Goal: Task Accomplishment & Management: Manage account settings

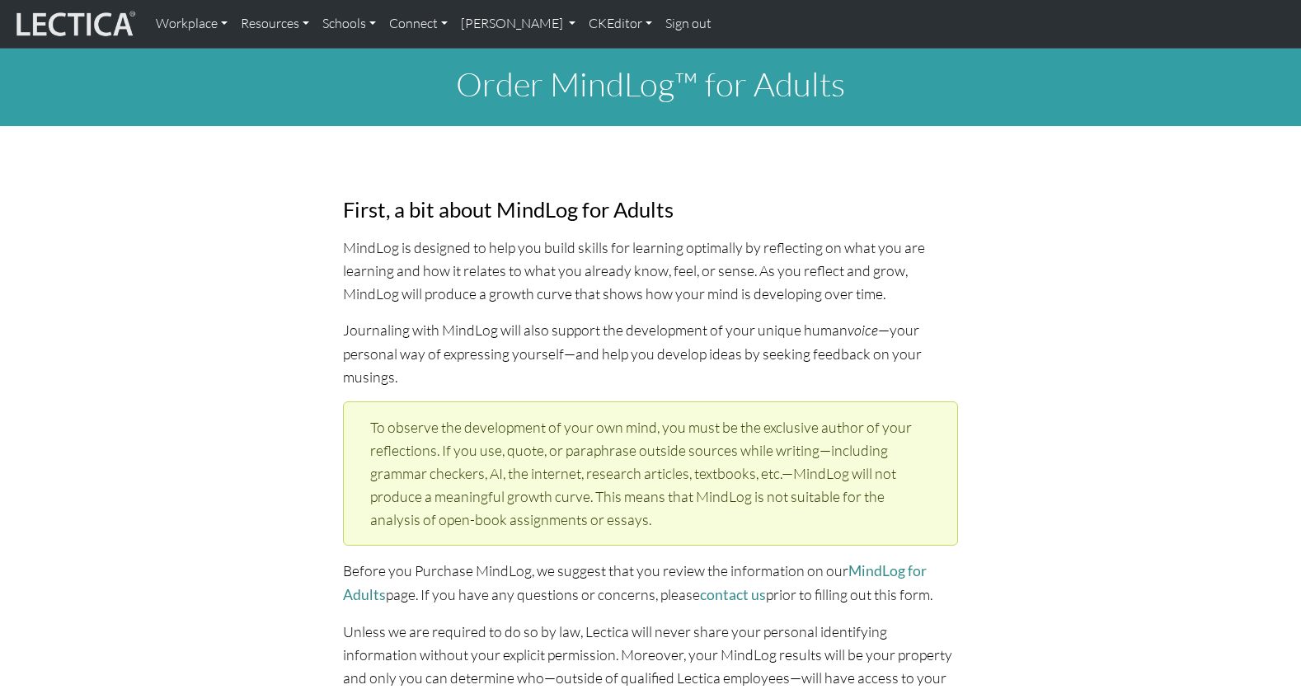
select select "1952"
click at [659, 25] on link "Sign out" at bounding box center [688, 24] width 59 height 35
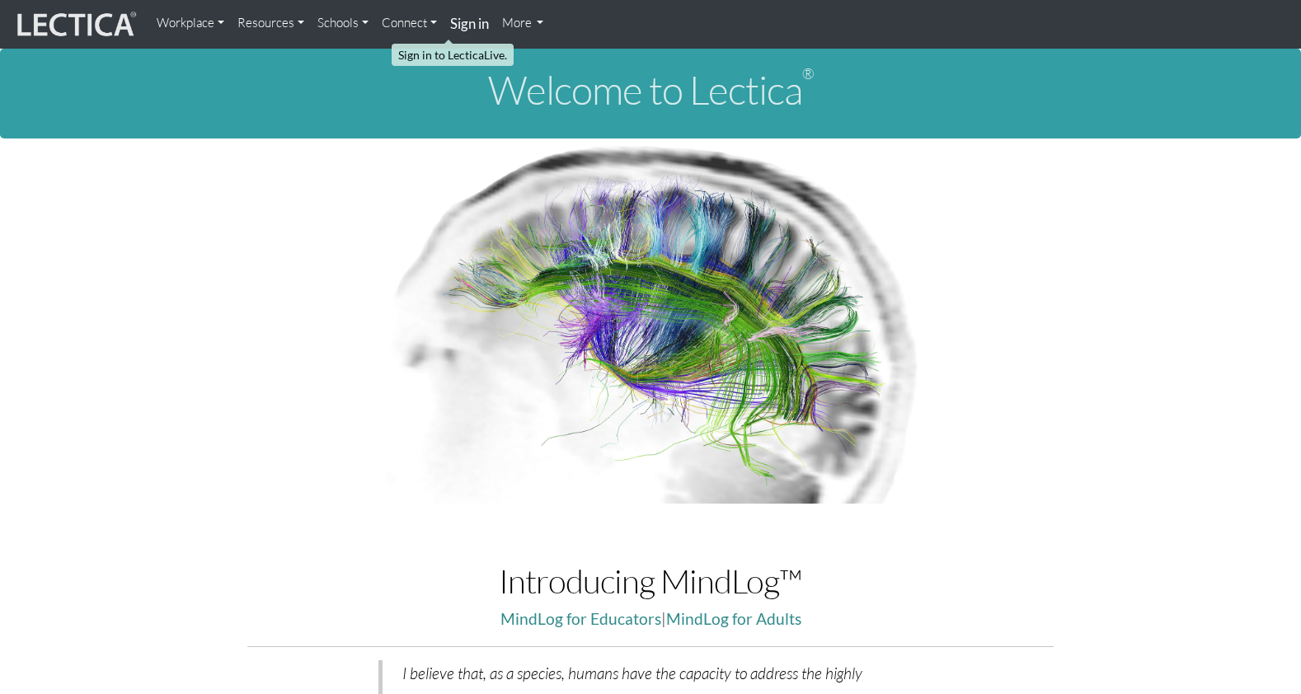
click at [450, 25] on strong "Sign in" at bounding box center [469, 23] width 39 height 17
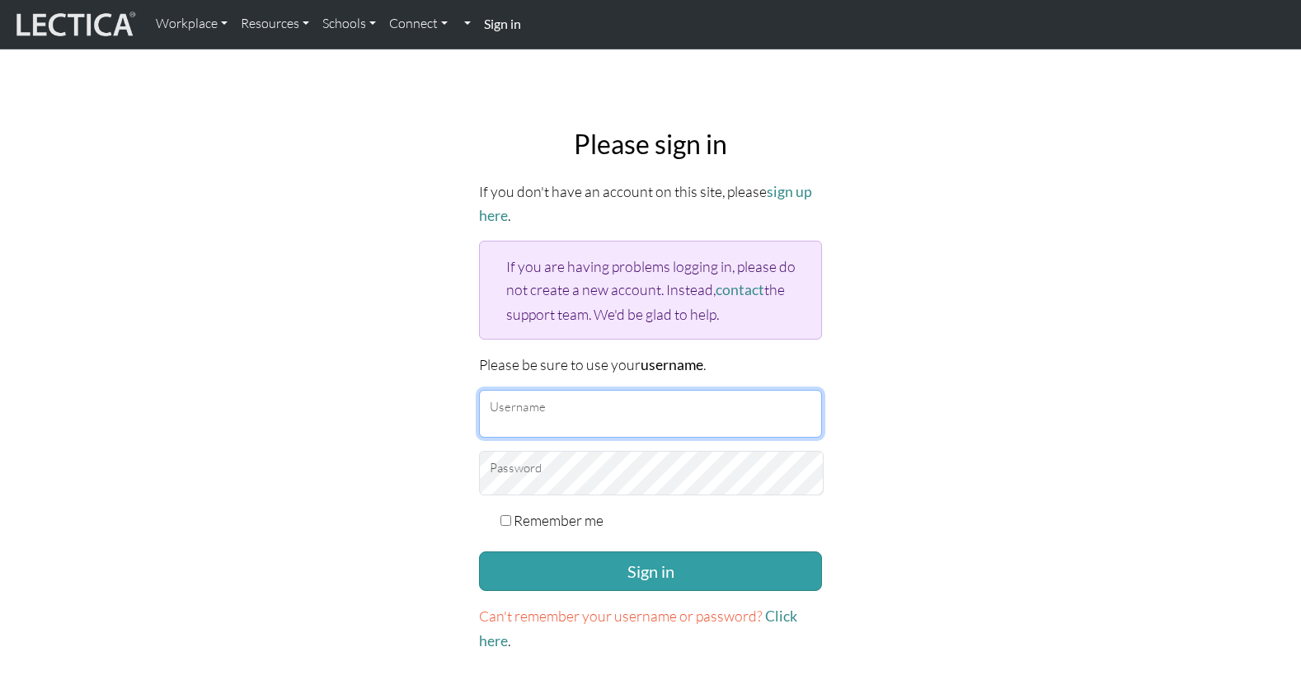
click at [592, 390] on input "Username" at bounding box center [650, 414] width 343 height 48
type input "theodawson"
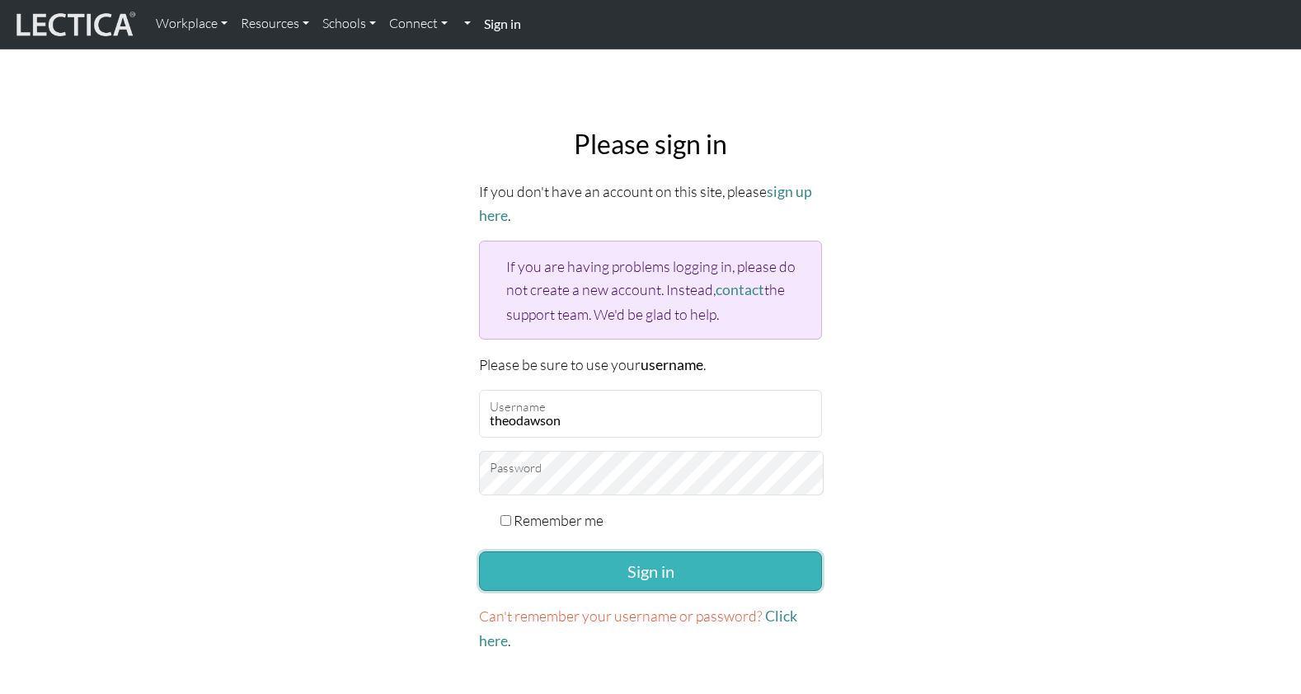
click at [626, 551] on button "Sign in" at bounding box center [650, 571] width 343 height 40
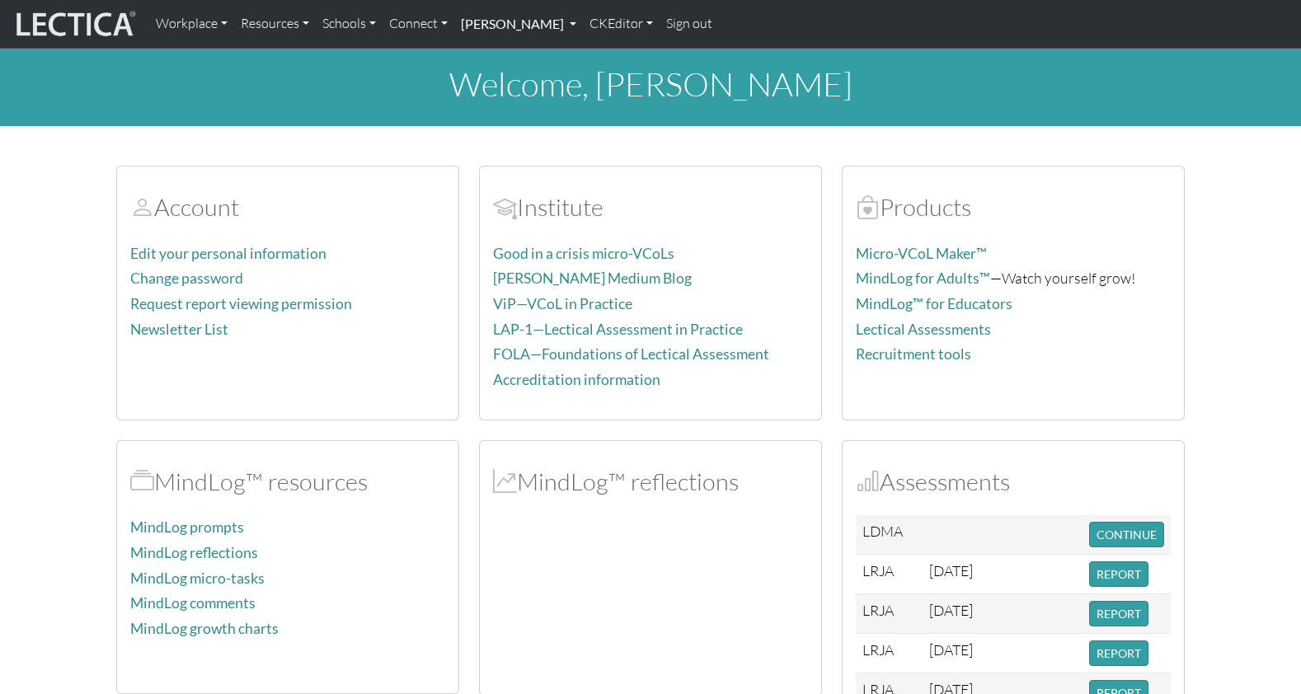
click at [485, 25] on link "[PERSON_NAME]" at bounding box center [518, 24] width 129 height 35
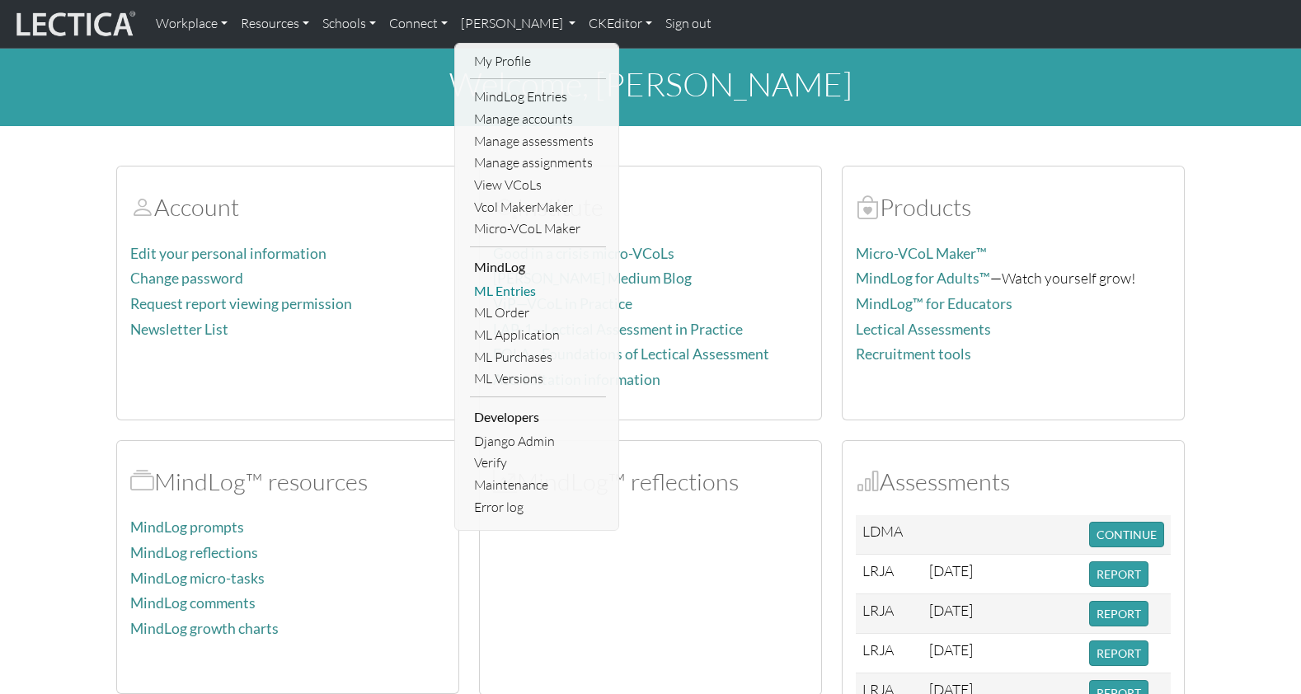
click at [503, 280] on link "ML Entries" at bounding box center [538, 291] width 136 height 22
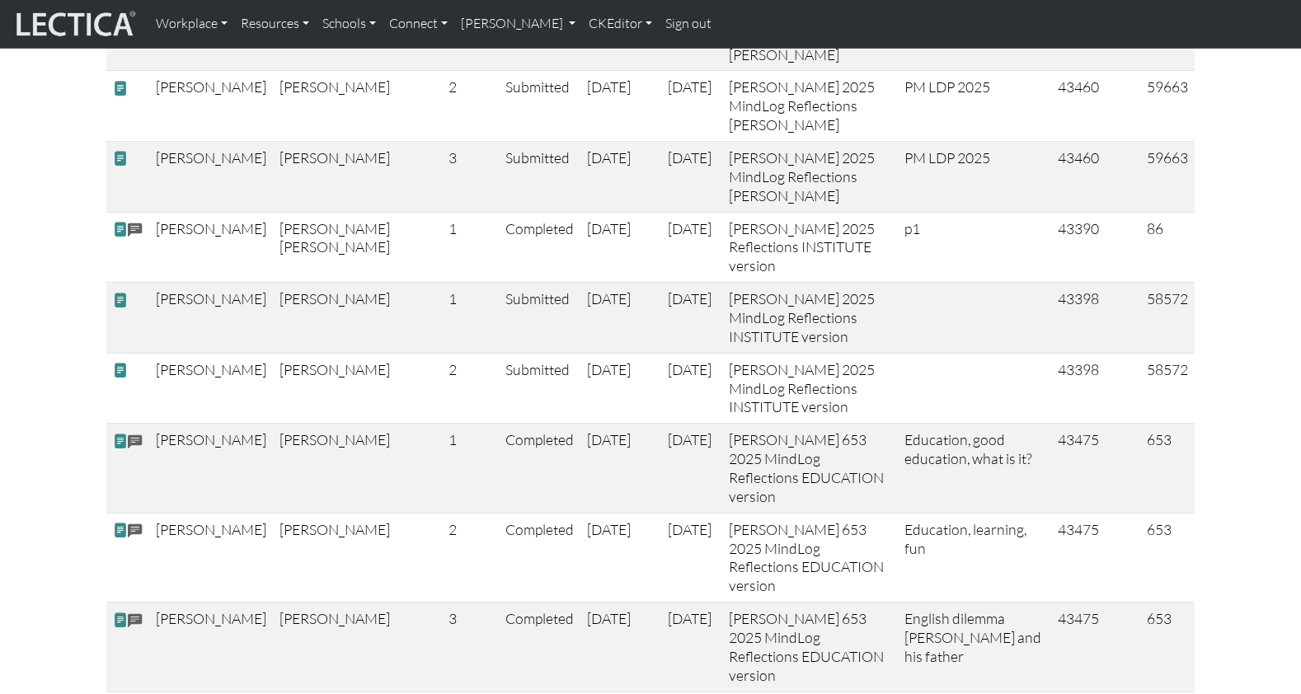
scroll to position [3597, 0]
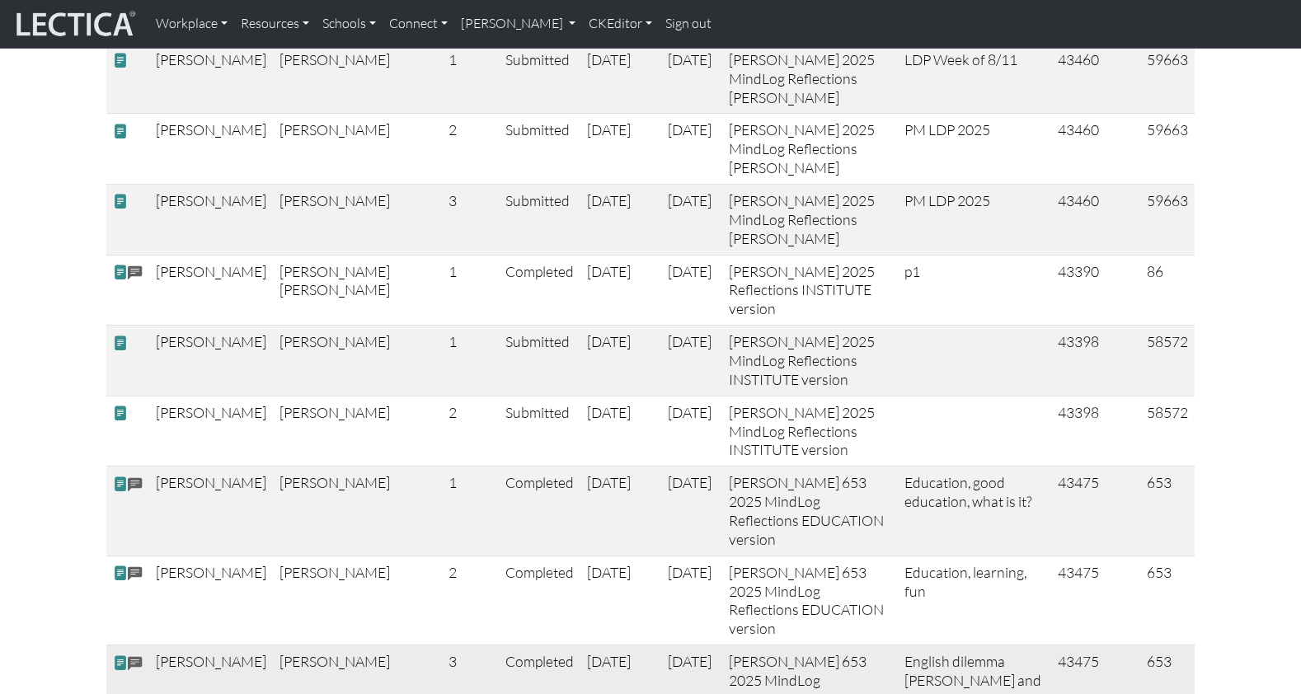
click at [115, 654] on span at bounding box center [120, 662] width 15 height 17
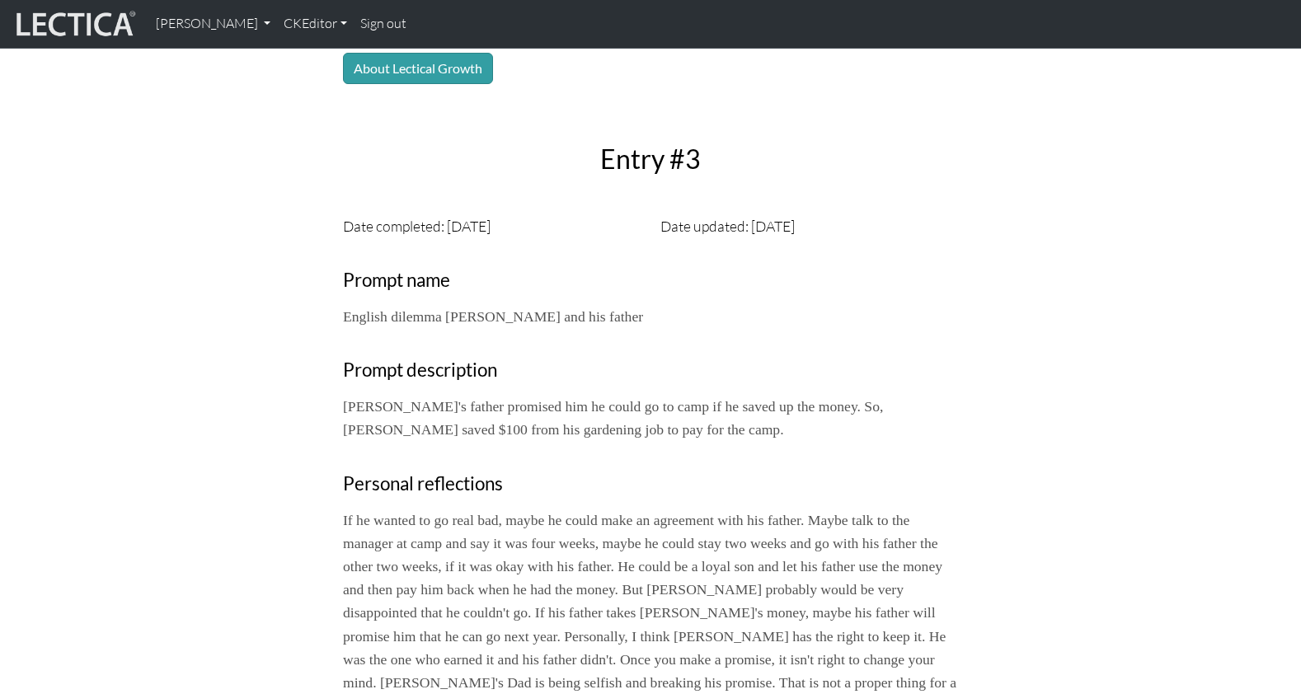
scroll to position [382, 0]
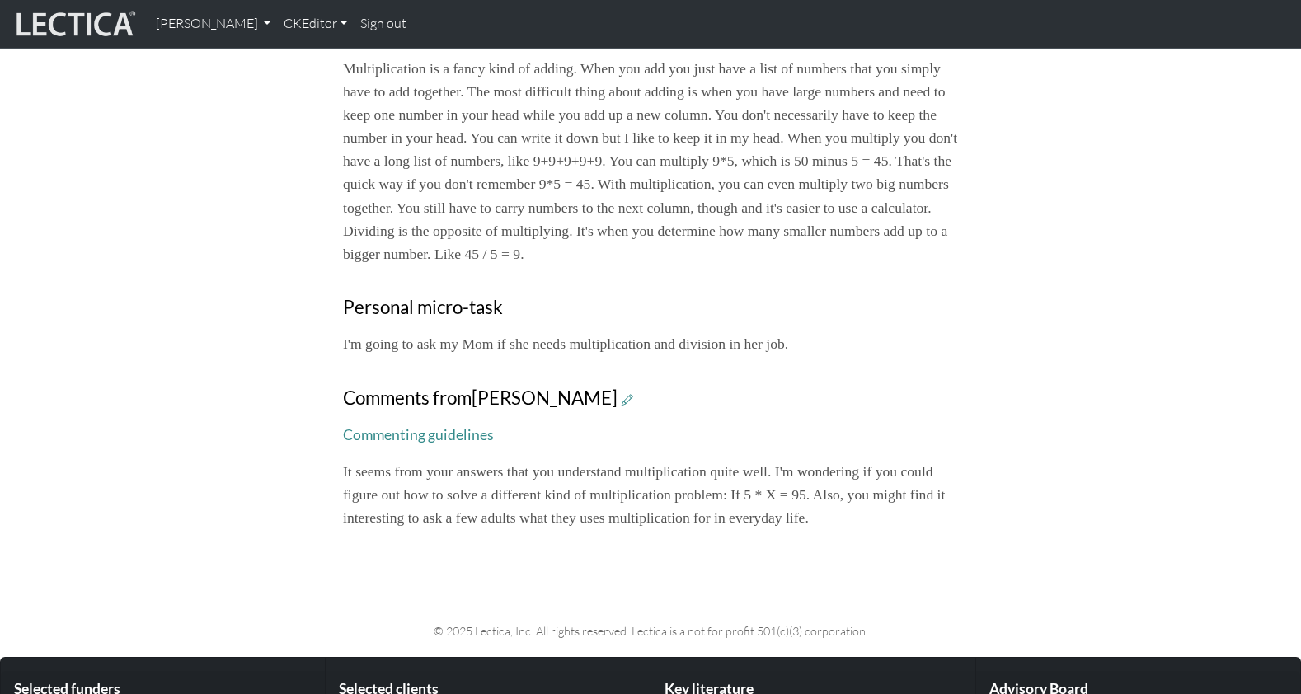
scroll to position [835, 0]
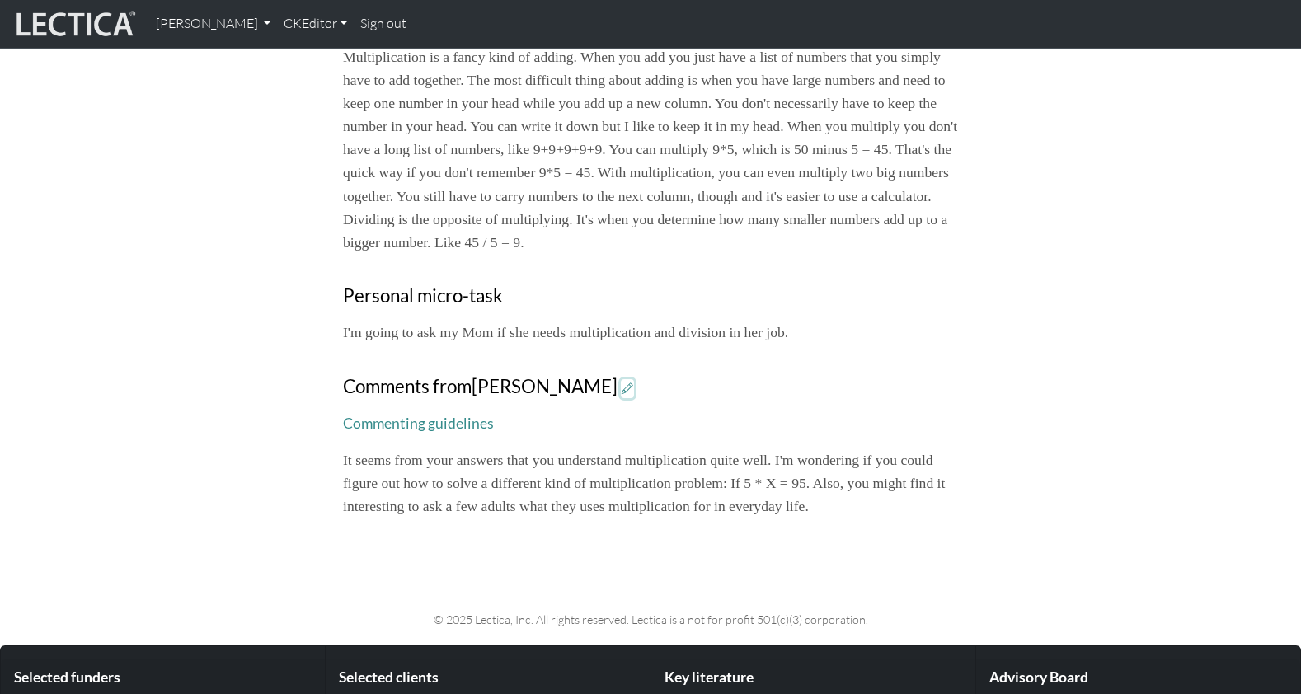
click at [622, 382] on icon at bounding box center [628, 389] width 12 height 14
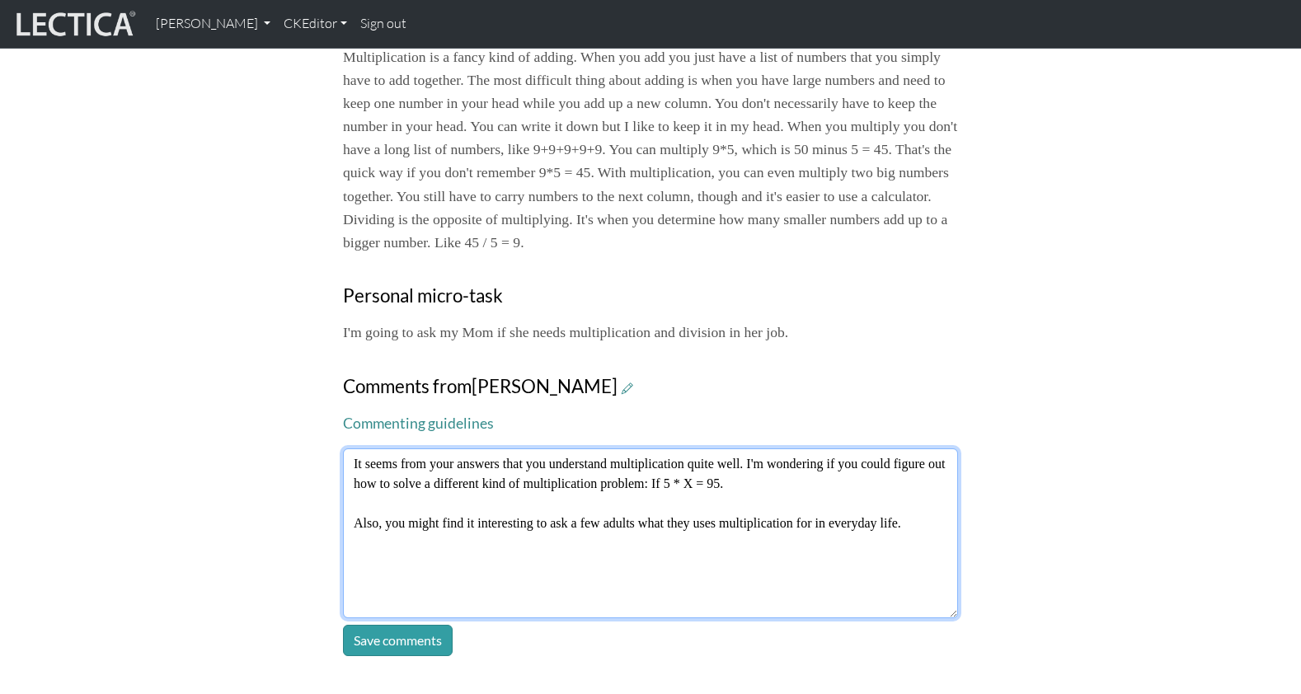
click at [683, 448] on textarea "It seems from your answers that you understand multiplication quite well. I'm w…" at bounding box center [650, 533] width 615 height 170
click at [909, 448] on textarea "It seems from your answers that you understand multiplication quite well. I'm w…" at bounding box center [650, 533] width 615 height 170
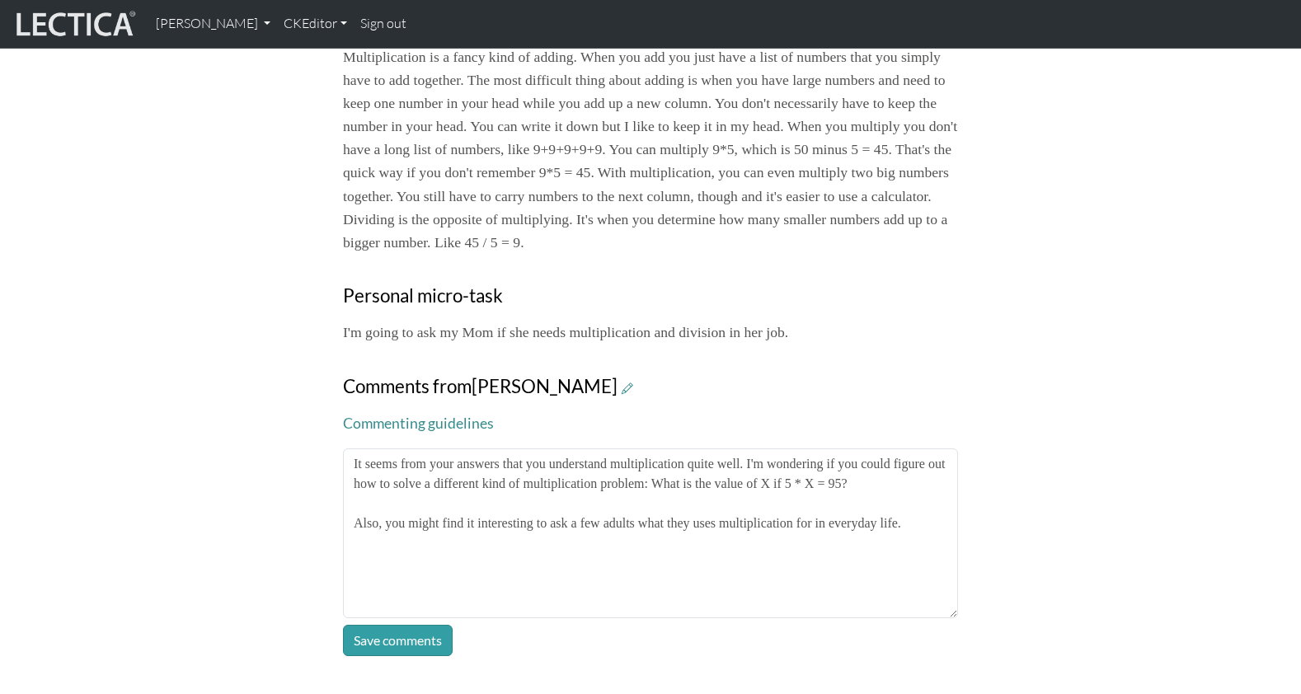
click at [1040, 264] on div "Your growth chart Once you have received a Lectical™ Score in MindLog, your gro…" at bounding box center [650, 1] width 1088 height 1309
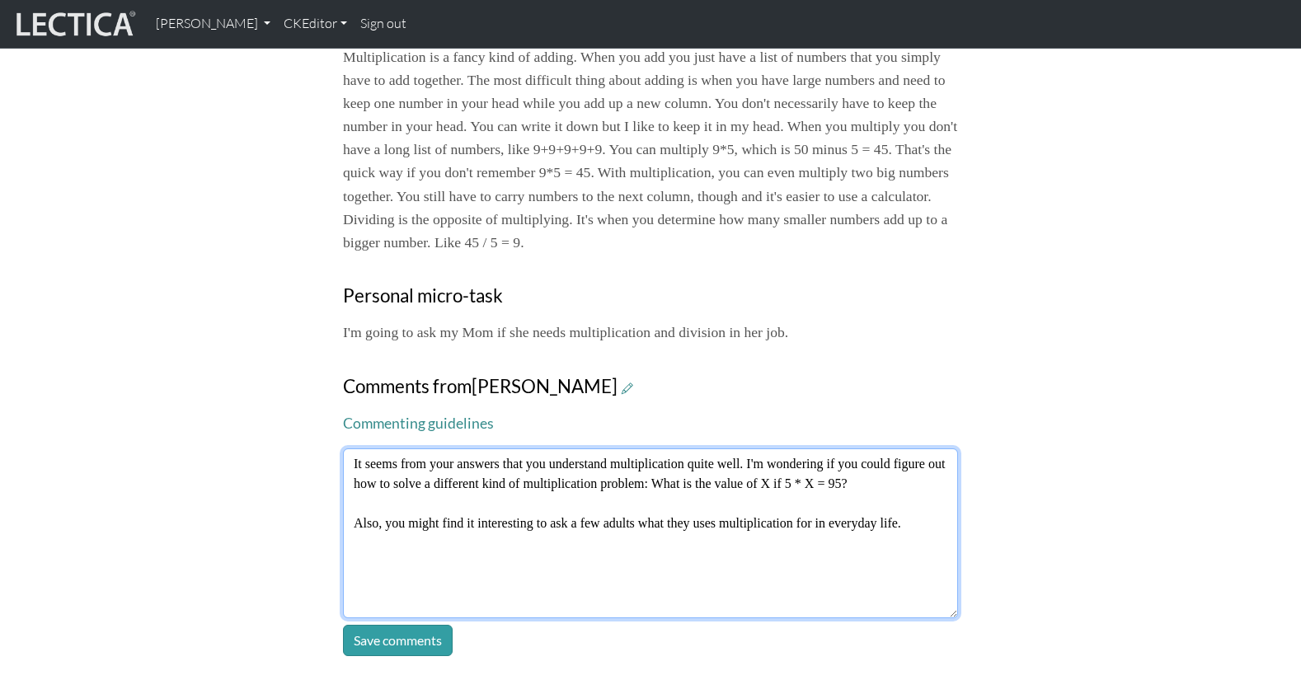
click at [606, 448] on textarea "It seems from your answers that you understand multiplication quite well. I'm w…" at bounding box center [650, 533] width 615 height 170
type textarea "It seems from your answers that you understand multiplication quite well. I'm w…"
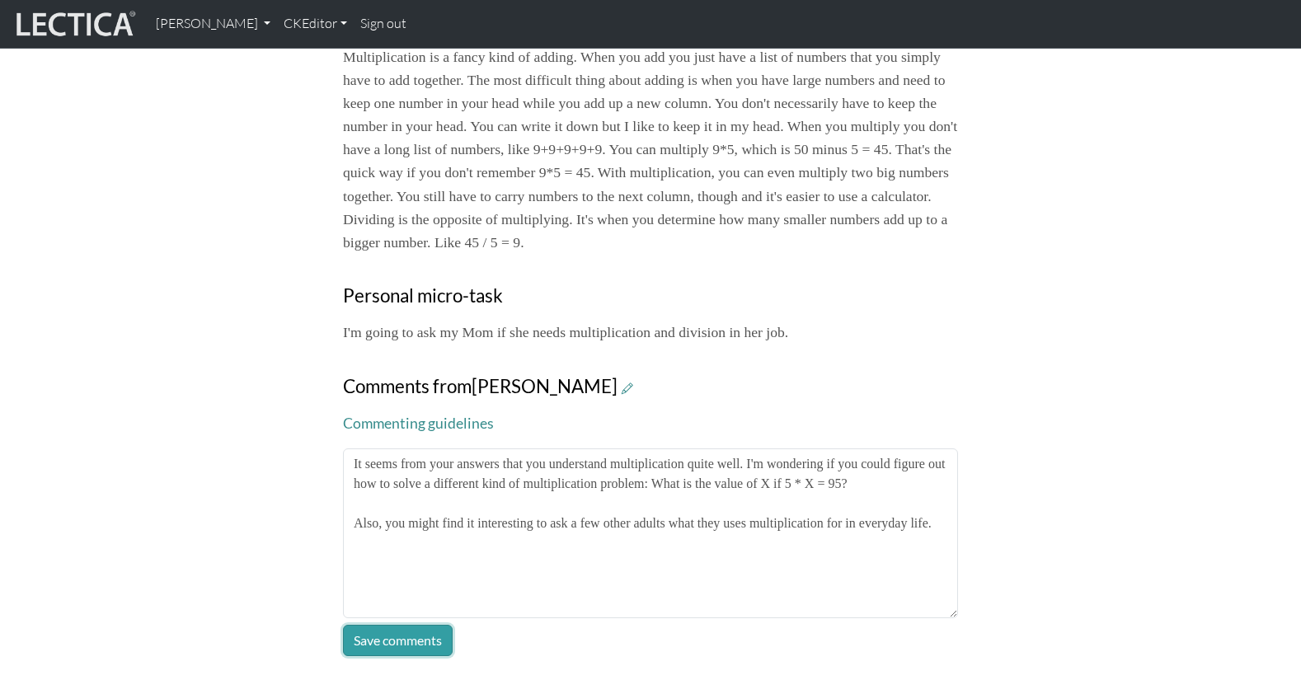
drag, startPoint x: 378, startPoint y: 525, endPoint x: 392, endPoint y: 524, distance: 14.9
click at [378, 625] on button "Save comments" at bounding box center [398, 640] width 110 height 31
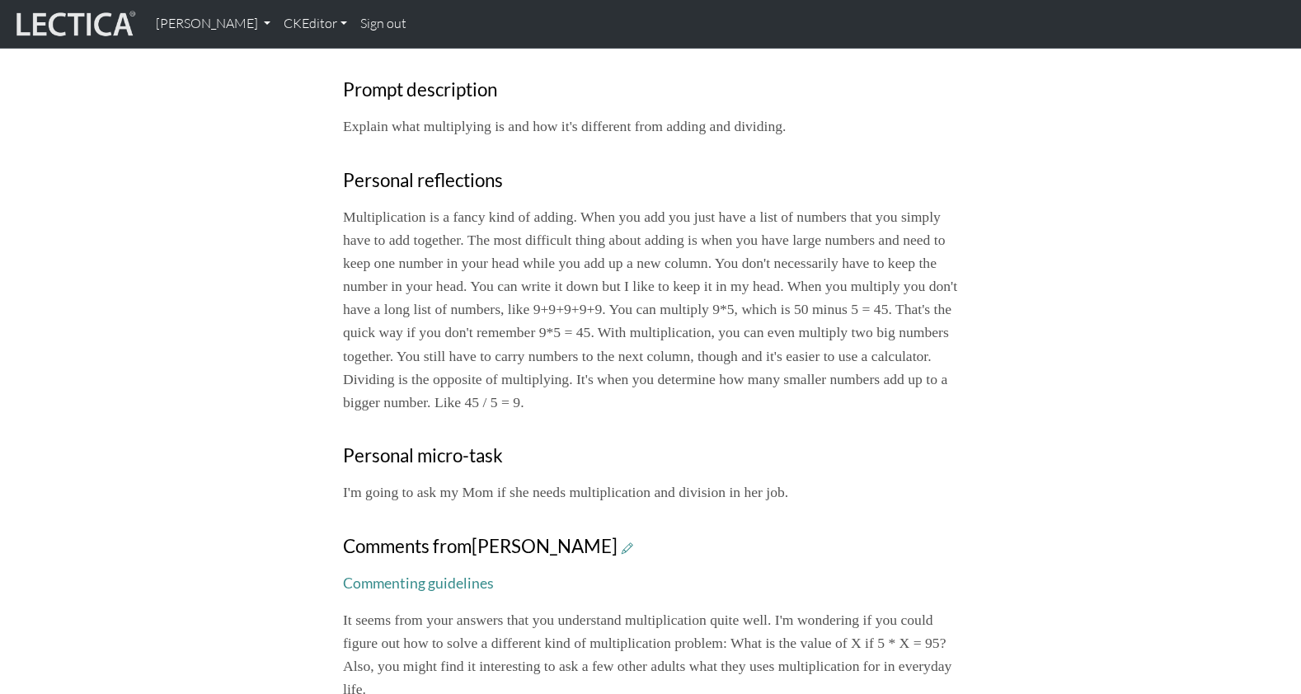
scroll to position [678, 0]
click at [782, 289] on p "Multiplication is a fancy kind of adding. When you add you just have a list of …" at bounding box center [650, 307] width 615 height 209
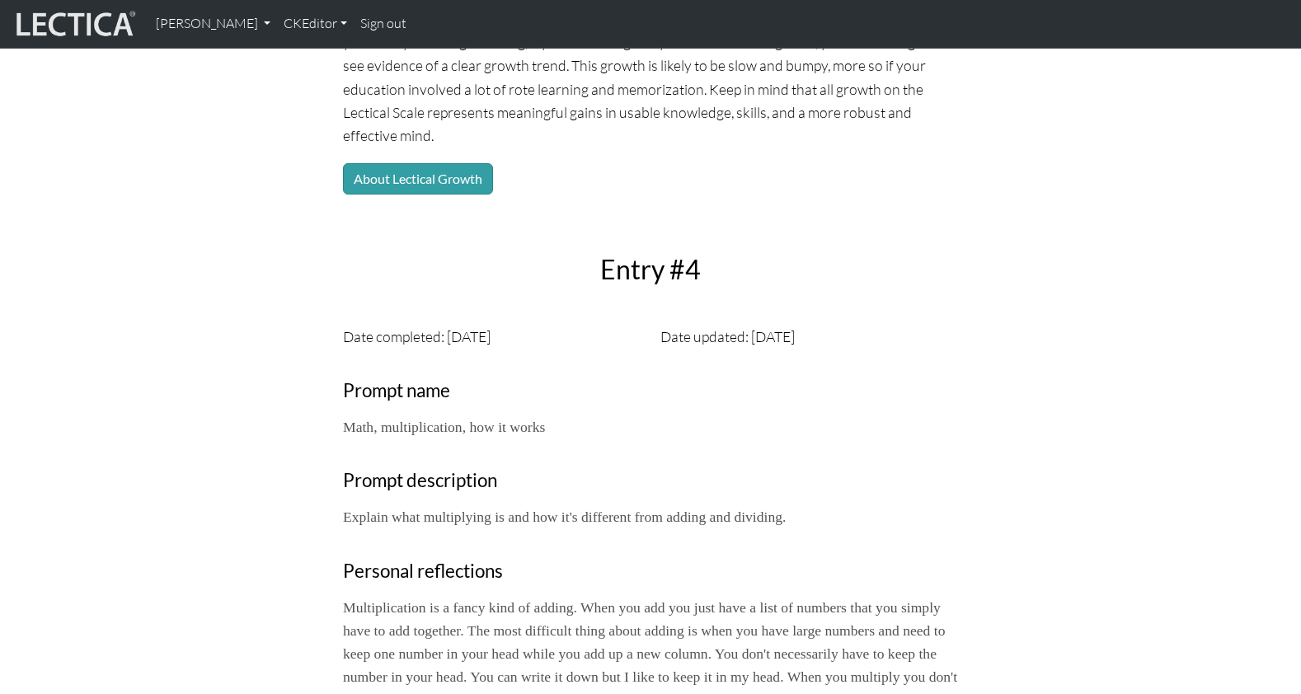
scroll to position [0, 0]
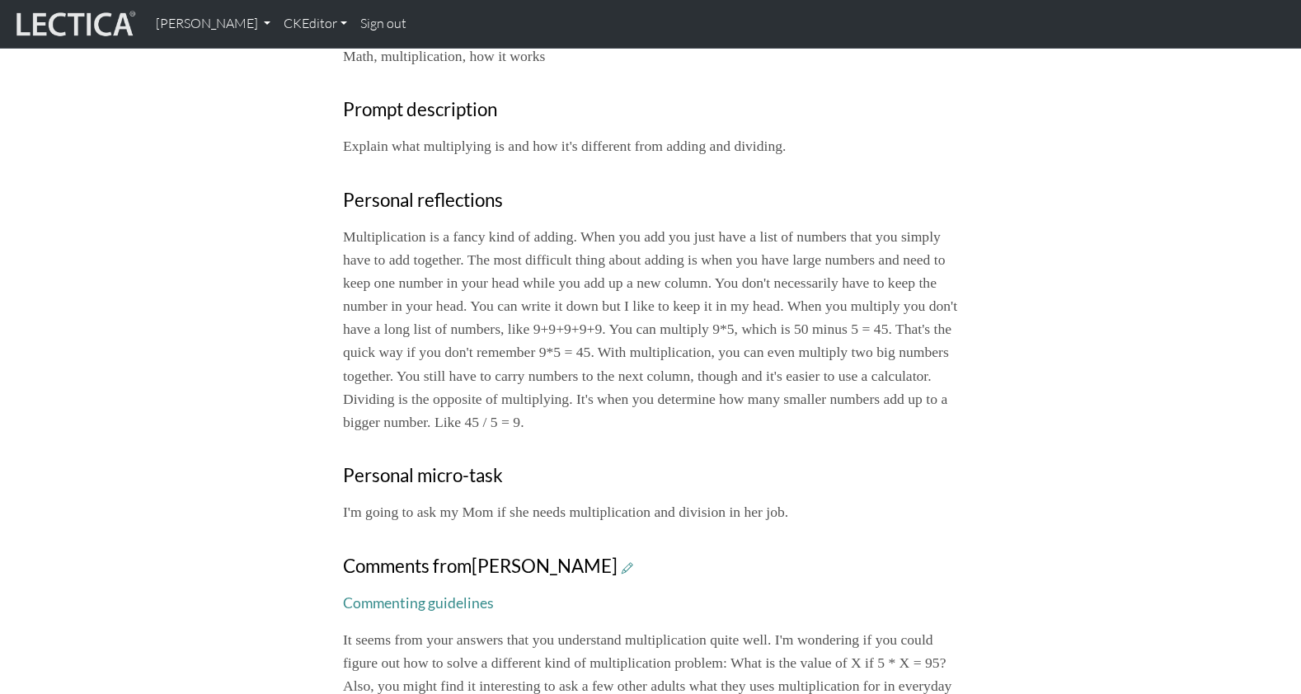
click at [71, 388] on div "Your growth chart Once you have received a Lectical™ Score in MindLog, your gro…" at bounding box center [650, 130] width 1301 height 1207
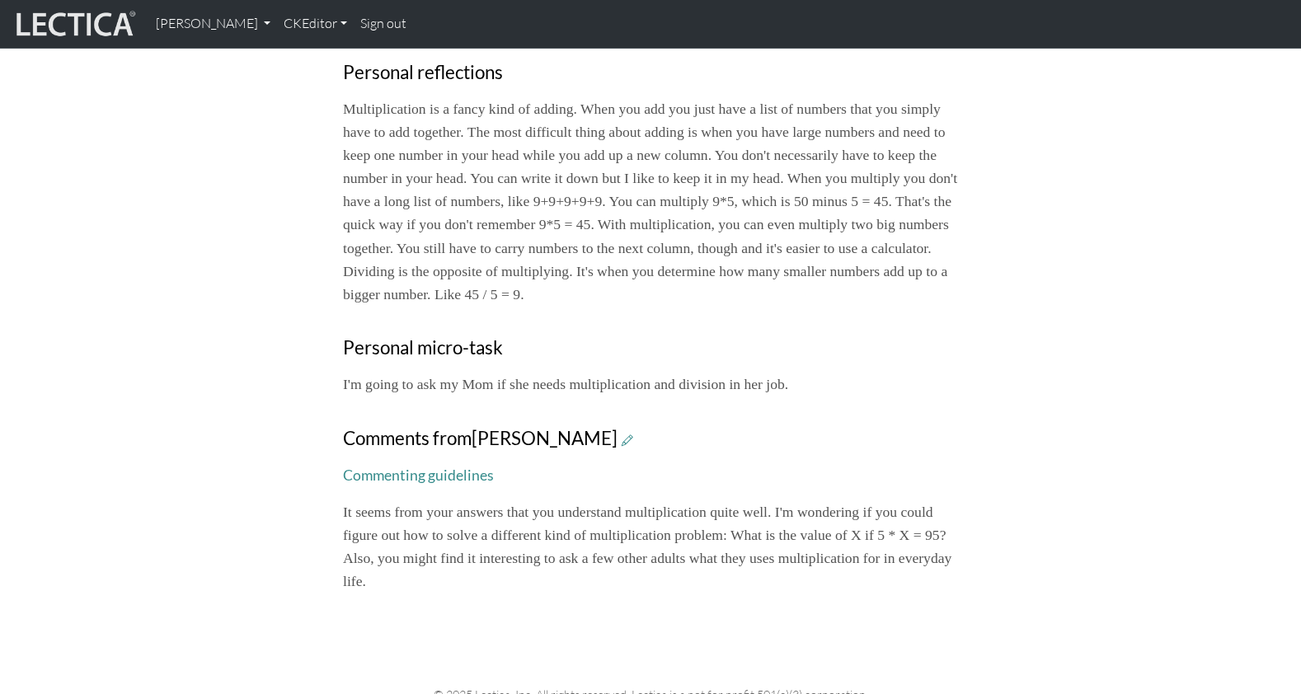
scroll to position [781, 0]
click at [622, 435] on icon at bounding box center [628, 442] width 12 height 14
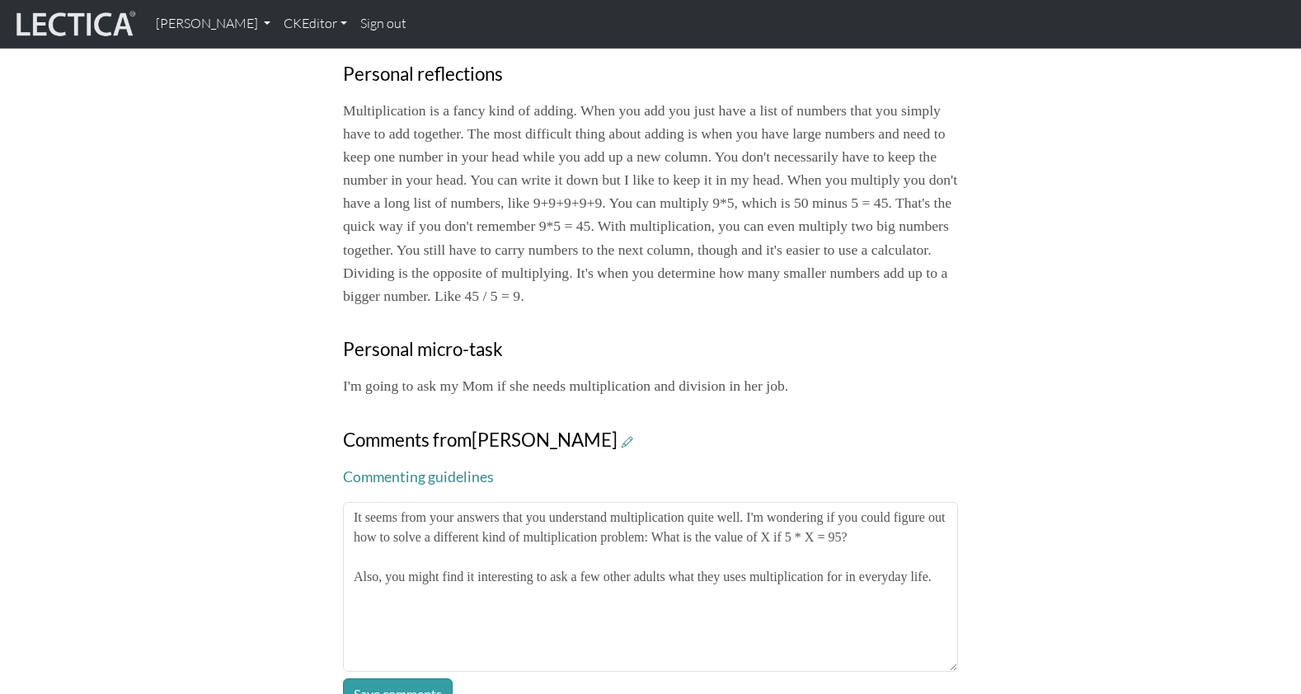
click at [1194, 258] on div "Your growth chart Once you have received a Lectical™ Score in MindLog, your gro…" at bounding box center [650, 55] width 1301 height 1309
click at [185, 594] on div "Your growth chart Once you have received a Lectical™ Score in MindLog, your gro…" at bounding box center [650, 55] width 1088 height 1309
click at [266, 599] on body "Theo Dawson My Profile MindLog Entries Manage accounts Manage assessments Manag…" at bounding box center [650, 155] width 1301 height 1872
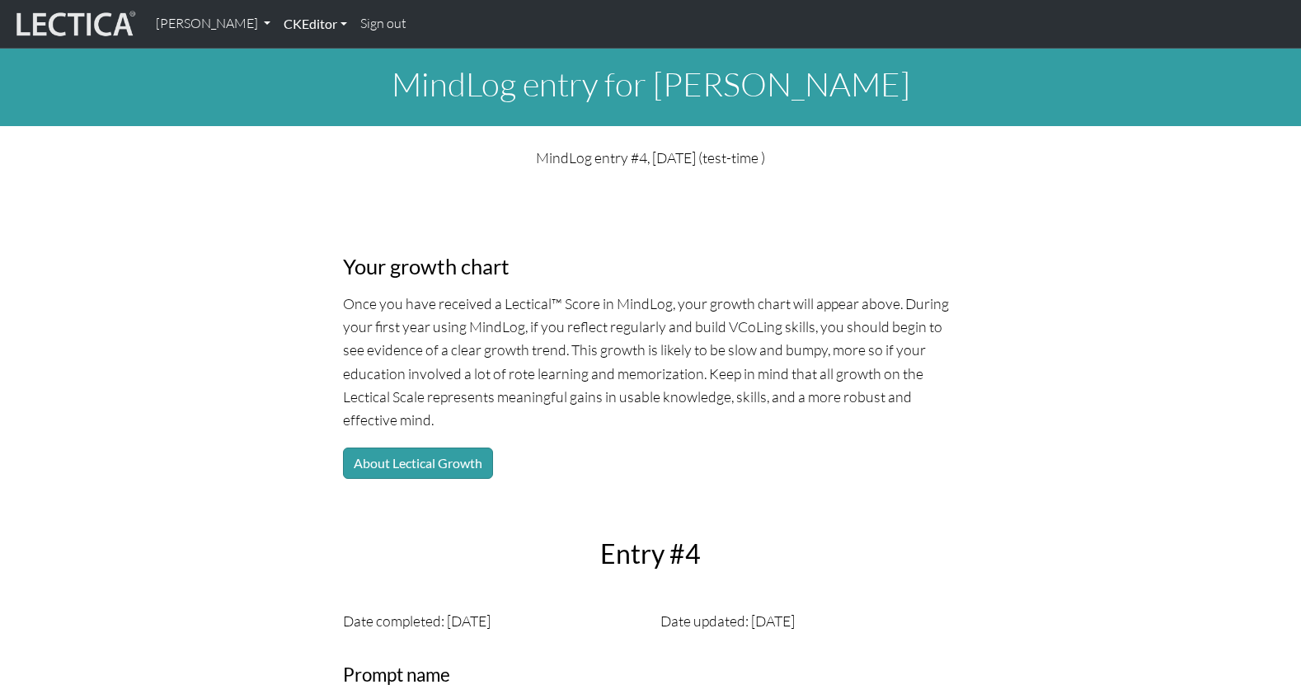
click at [284, 27] on link "CKEditor" at bounding box center [315, 24] width 77 height 35
click at [201, 27] on link "[PERSON_NAME]" at bounding box center [213, 24] width 129 height 35
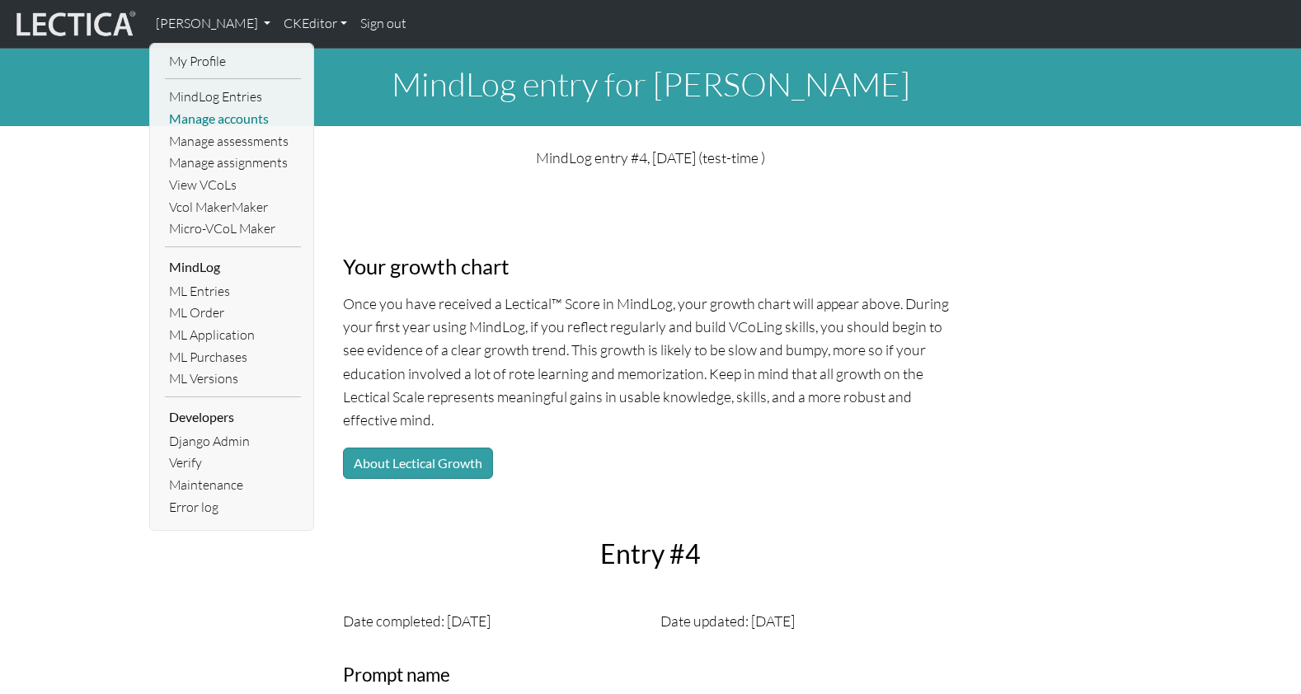
click at [203, 114] on link "Manage accounts" at bounding box center [233, 119] width 136 height 22
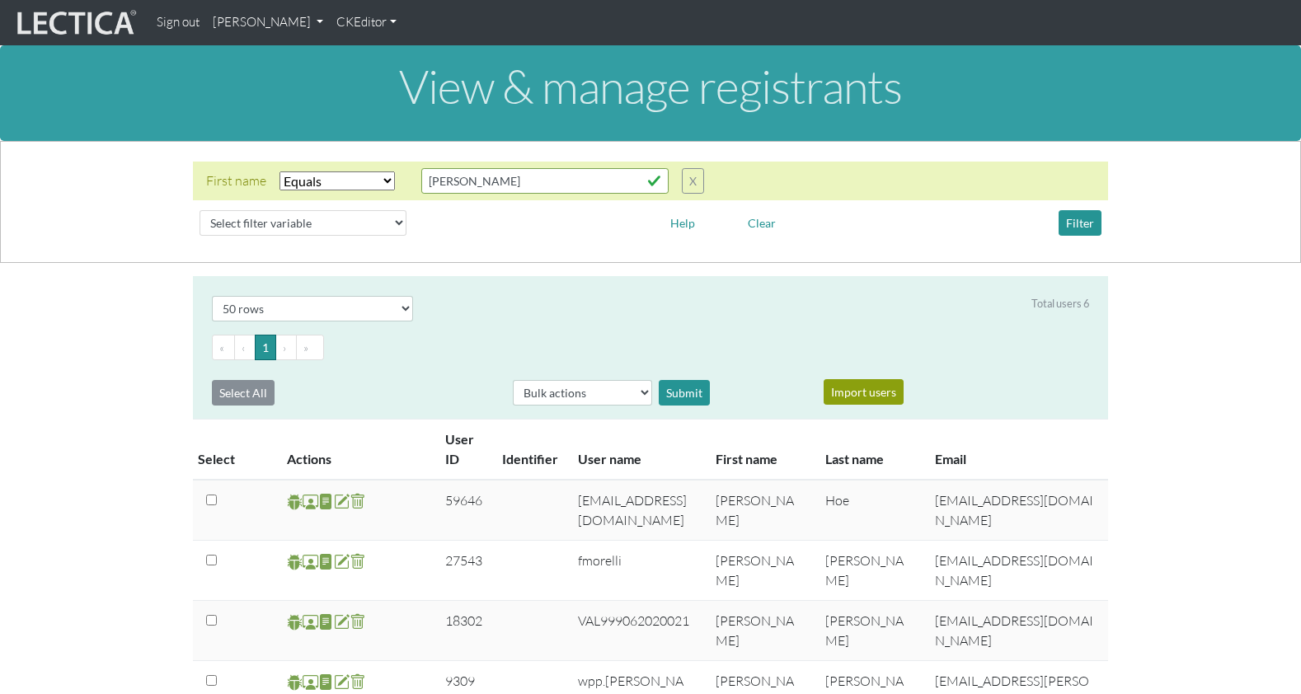
select select "iexact"
select select "50"
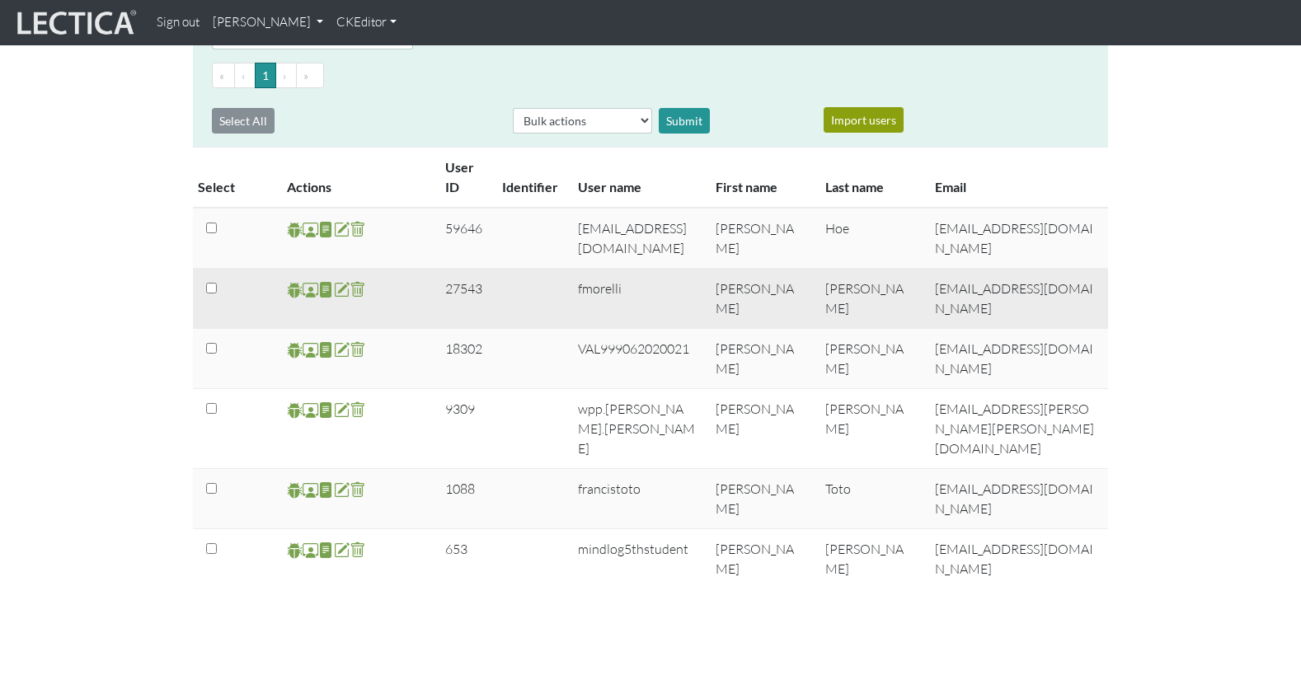
scroll to position [196, 0]
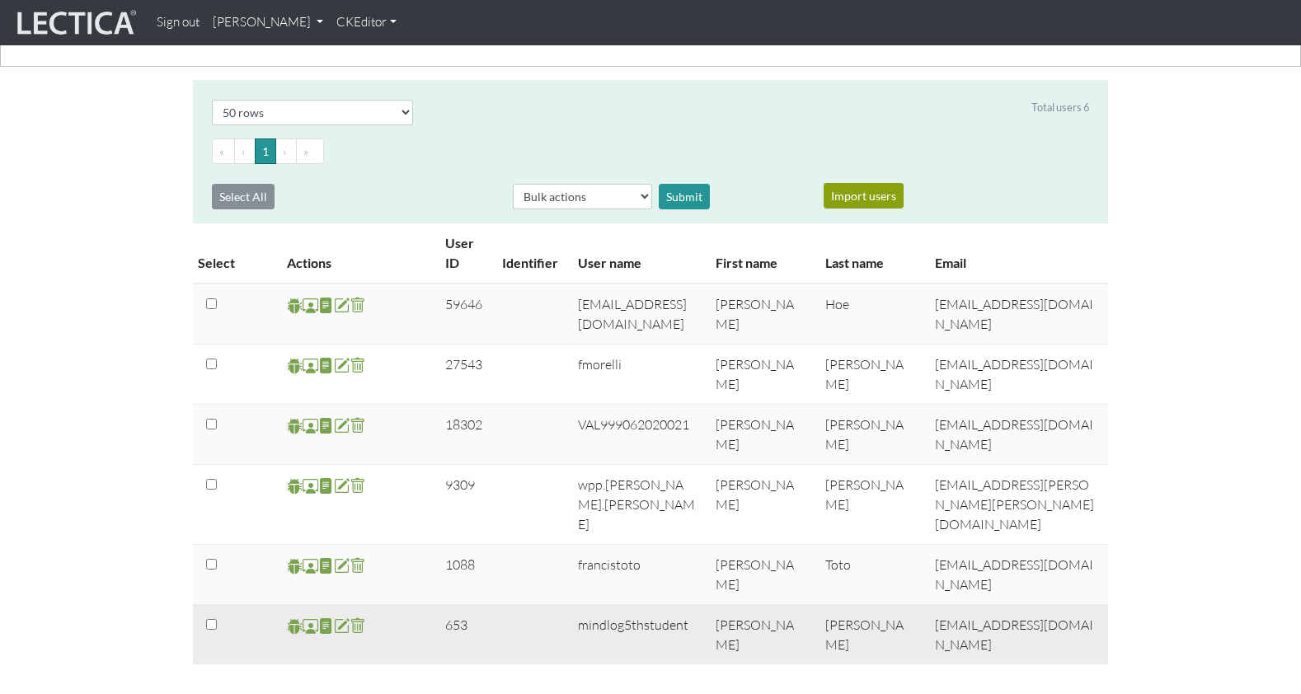
click at [312, 617] on span at bounding box center [311, 626] width 16 height 19
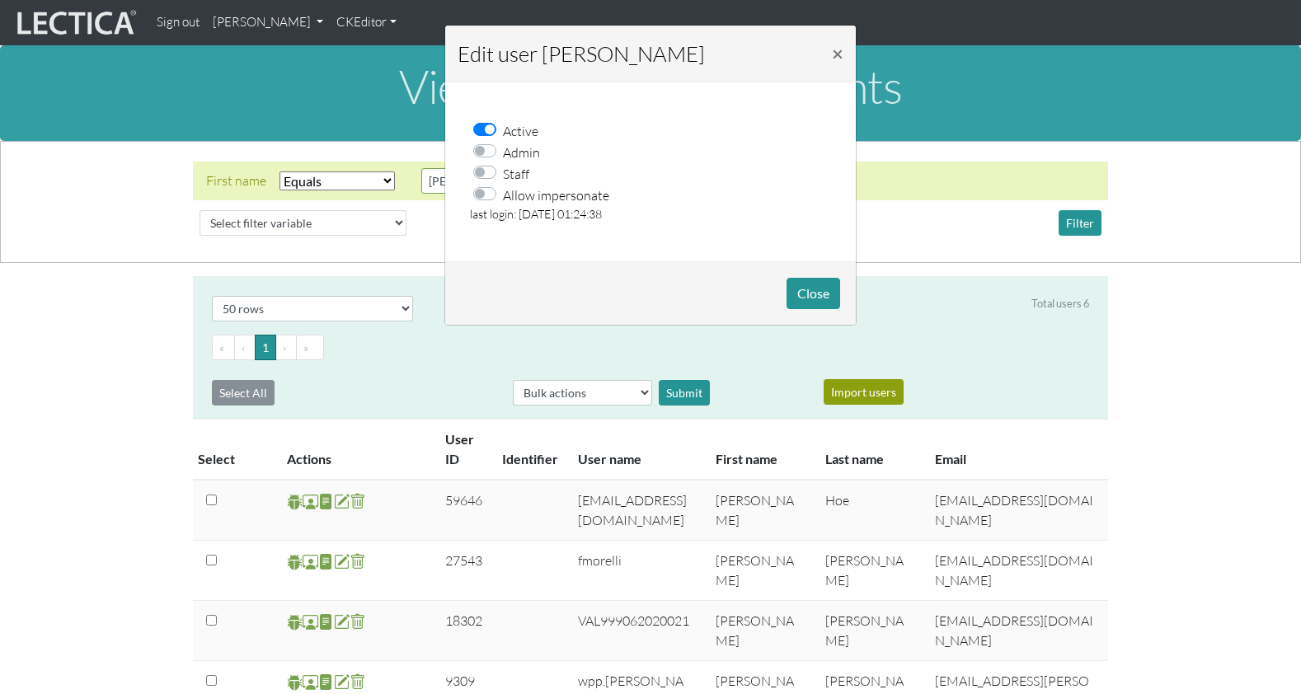
click at [503, 184] on label "Allow impersonate" at bounding box center [556, 194] width 106 height 21
click at [483, 184] on input "Allow impersonate" at bounding box center [489, 192] width 13 height 16
checkbox input "true"
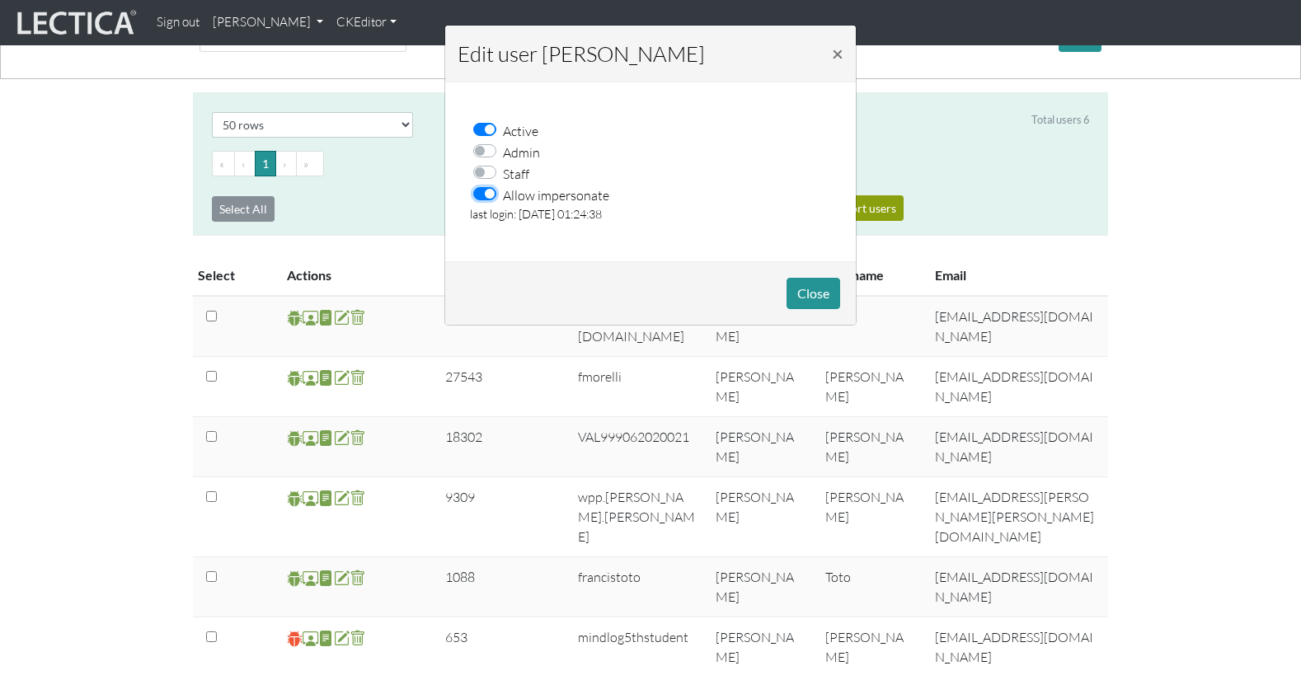
scroll to position [185, 0]
click at [807, 280] on button "Close" at bounding box center [813, 293] width 54 height 31
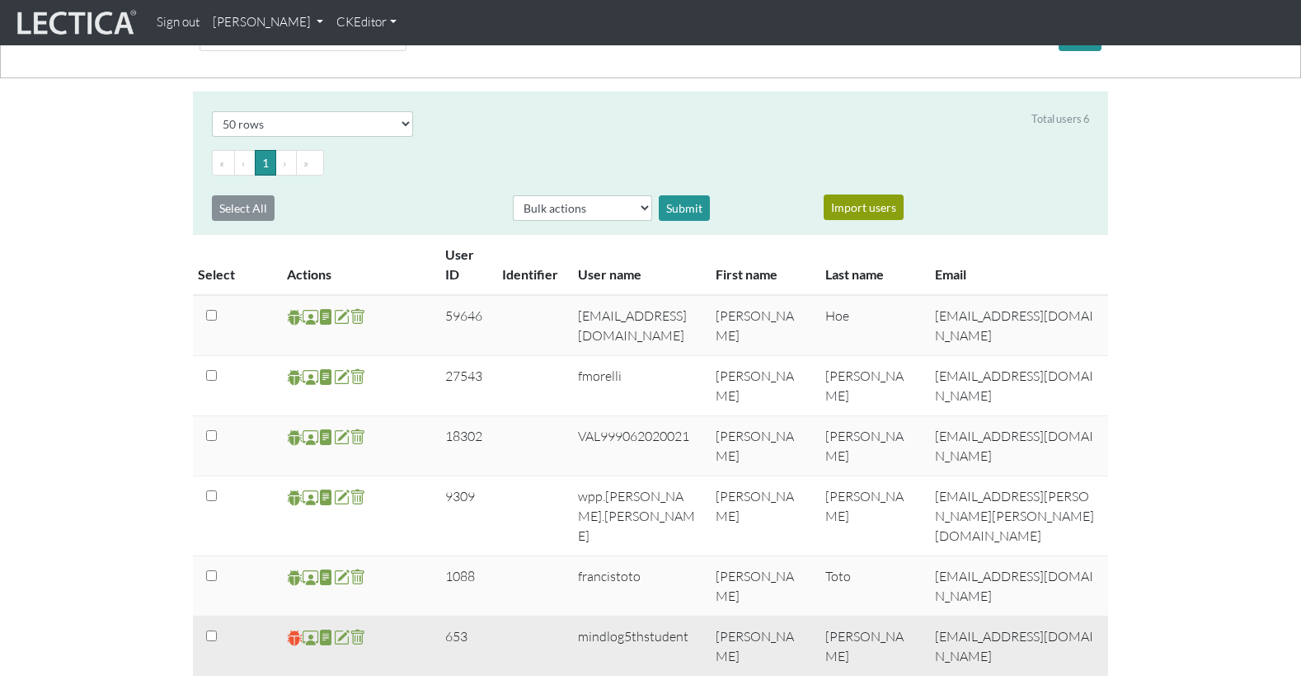
click at [296, 628] on span at bounding box center [295, 637] width 16 height 19
